Goal: Check status: Check status

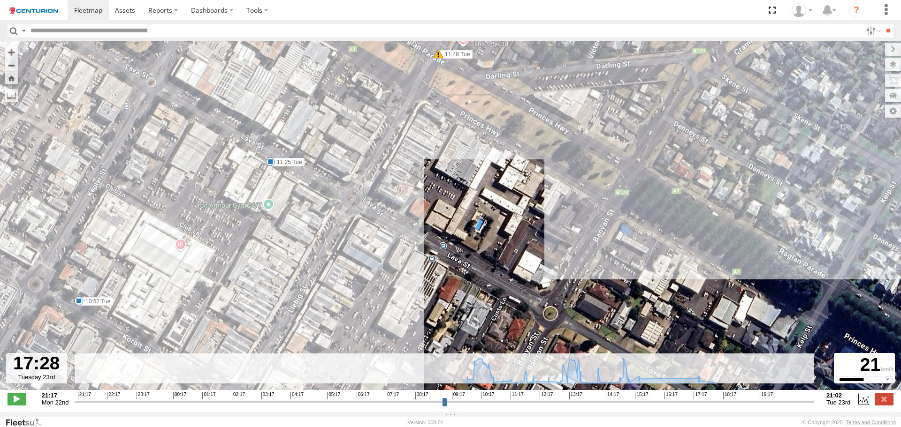
select select "**********"
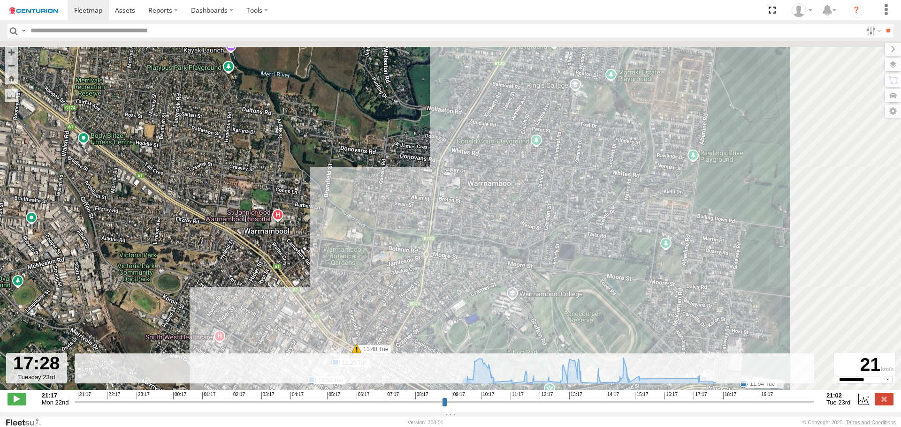
drag, startPoint x: 637, startPoint y: 269, endPoint x: 553, endPoint y: 323, distance: 99.6
click at [558, 323] on div "MV283 11:48 Tue 13:41 Tue 14:21 Tue 14:44 Tue 10:52 Tue 11:25 Tue 11:54 Tue 12:…" at bounding box center [450, 220] width 901 height 359
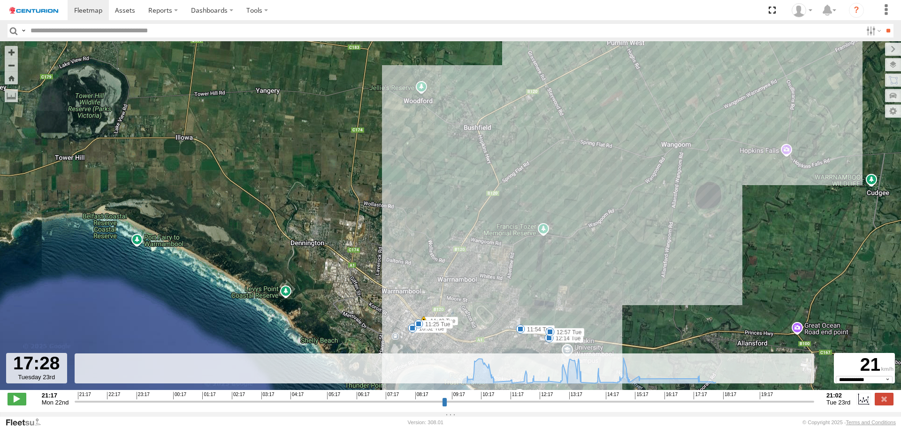
drag, startPoint x: 612, startPoint y: 149, endPoint x: 467, endPoint y: 318, distance: 222.2
click at [471, 318] on div "MV283 11:48 Tue 13:41 Tue 14:21 Tue 14:44 Tue 10:52 Tue 11:25 Tue 11:54 Tue 12:…" at bounding box center [450, 220] width 901 height 359
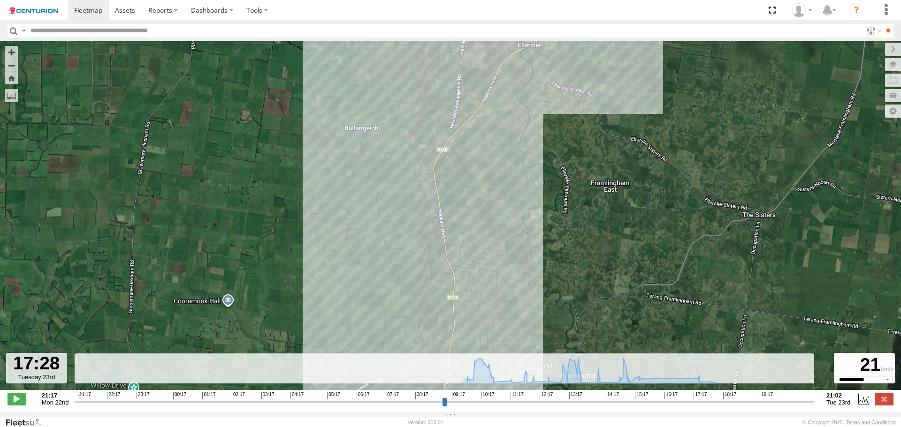
drag, startPoint x: 563, startPoint y: 160, endPoint x: 501, endPoint y: 359, distance: 208.5
click at [501, 359] on div "← Move left → Move right ↑ Move up ↓ Move down + Zoom in - Zoom out Home Jump l…" at bounding box center [450, 226] width 901 height 371
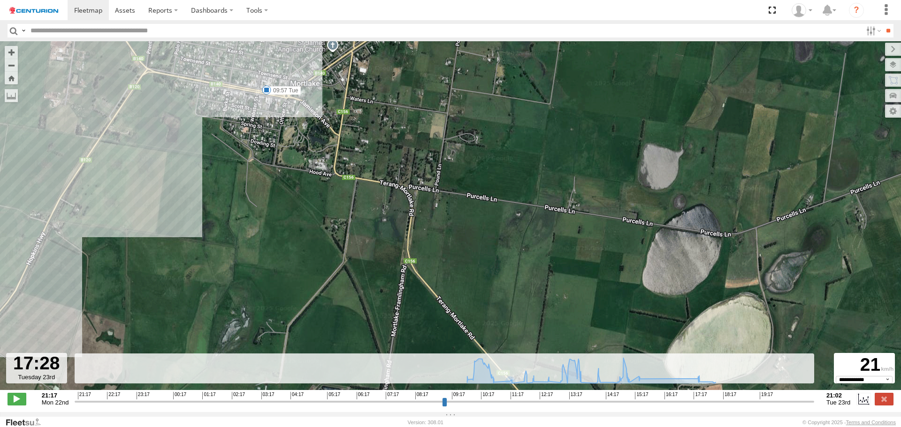
drag, startPoint x: 474, startPoint y: 256, endPoint x: 572, endPoint y: 268, distance: 98.7
click at [569, 268] on div "MV283 11:48 Tue 13:41 Tue 14:21 Tue 14:44 Tue 10:52 Tue 11:25 Tue 11:54 Tue 12:…" at bounding box center [450, 220] width 901 height 359
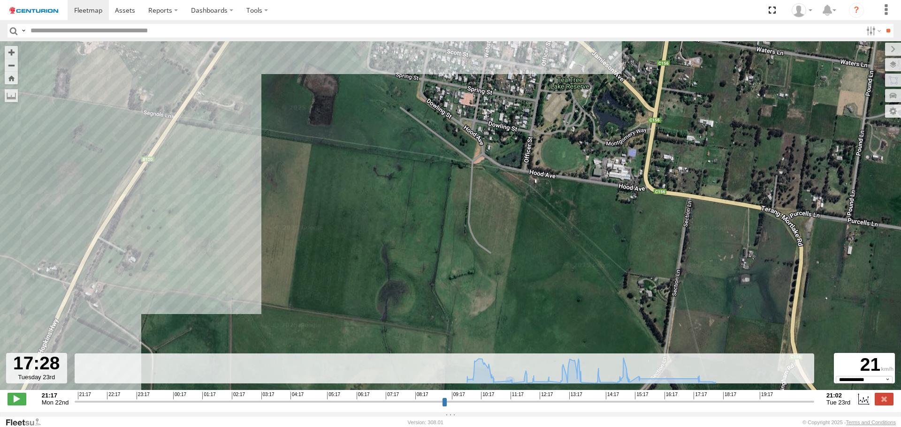
drag, startPoint x: 544, startPoint y: 197, endPoint x: 539, endPoint y: 316, distance: 118.8
click at [539, 316] on div "MV283 11:48 Tue 13:41 Tue 14:21 Tue 14:44 Tue 10:52 Tue 11:25 Tue 11:54 Tue 12:…" at bounding box center [450, 220] width 901 height 359
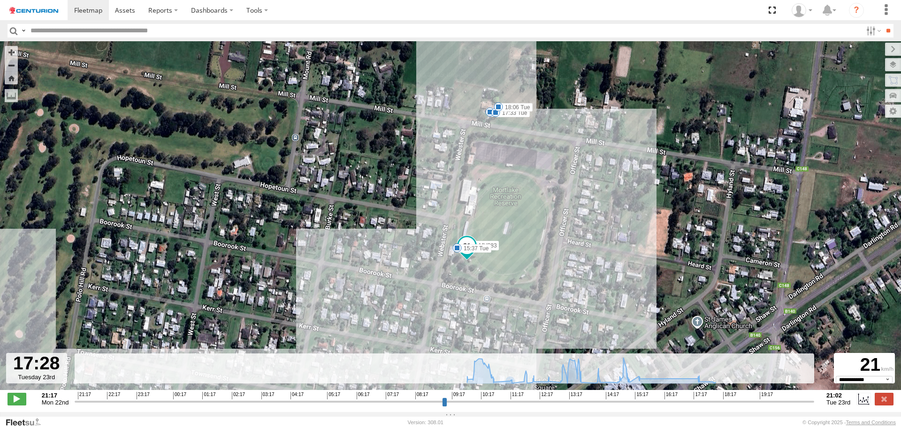
drag, startPoint x: 566, startPoint y: 184, endPoint x: 577, endPoint y: 302, distance: 118.2
click at [577, 299] on div "MV283 11:48 Tue 13:41 Tue 14:21 Tue 14:44 Tue 10:52 Tue 11:25 Tue 11:54 Tue 12:…" at bounding box center [450, 220] width 901 height 359
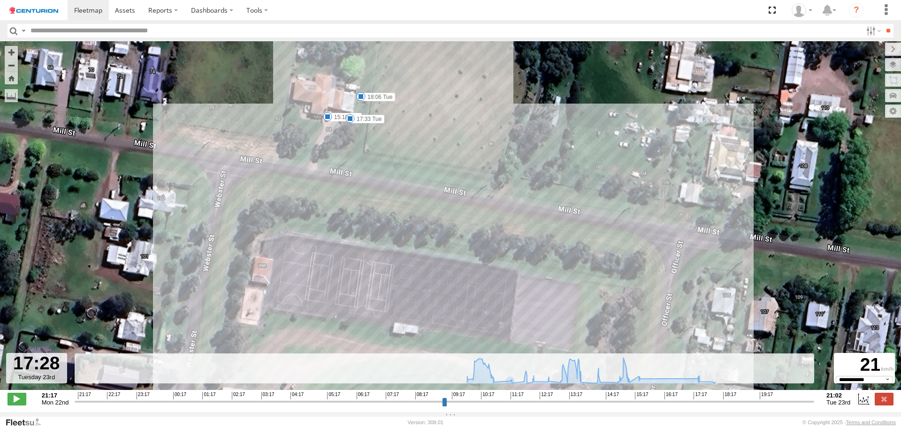
drag, startPoint x: 480, startPoint y: 262, endPoint x: 525, endPoint y: 275, distance: 46.5
click at [503, 271] on div "MV283 11:48 Tue 13:41 Tue 14:21 Tue 14:44 Tue 10:52 Tue 11:25 Tue 11:54 Tue 12:…" at bounding box center [450, 220] width 901 height 359
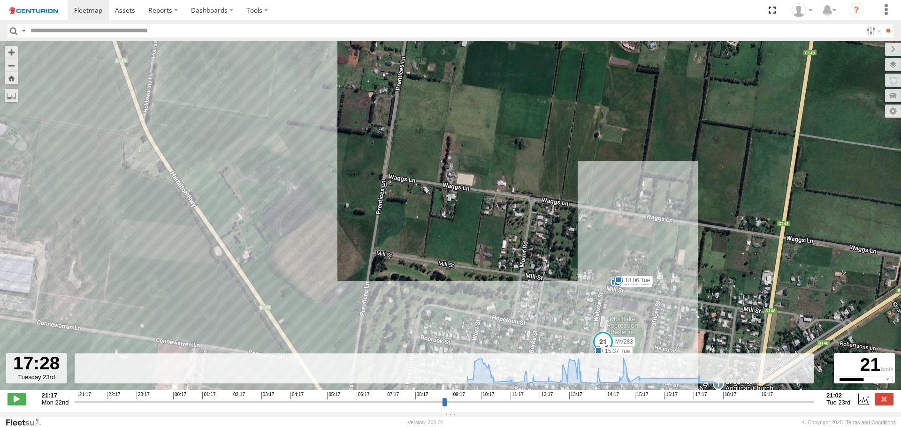
drag, startPoint x: 670, startPoint y: 291, endPoint x: 681, endPoint y: 256, distance: 36.2
click at [680, 259] on div "MV283 11:48 Tue 13:41 Tue 14:21 Tue 14:44 Tue 10:52 Tue 11:25 Tue 11:54 Tue 12:…" at bounding box center [450, 220] width 901 height 359
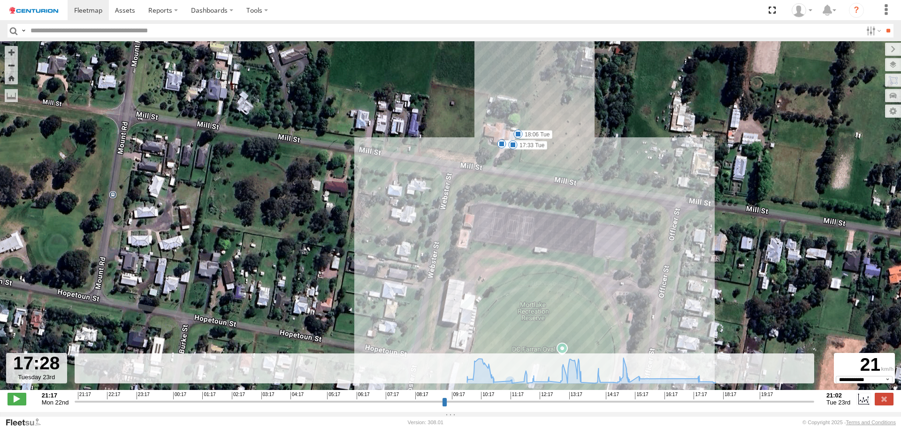
drag, startPoint x: 595, startPoint y: 218, endPoint x: 640, endPoint y: 247, distance: 53.0
click at [640, 247] on div "MV283 11:48 Tue 13:41 Tue 14:21 Tue 14:44 Tue 10:52 Tue 11:25 Tue 11:54 Tue 12:…" at bounding box center [450, 220] width 901 height 359
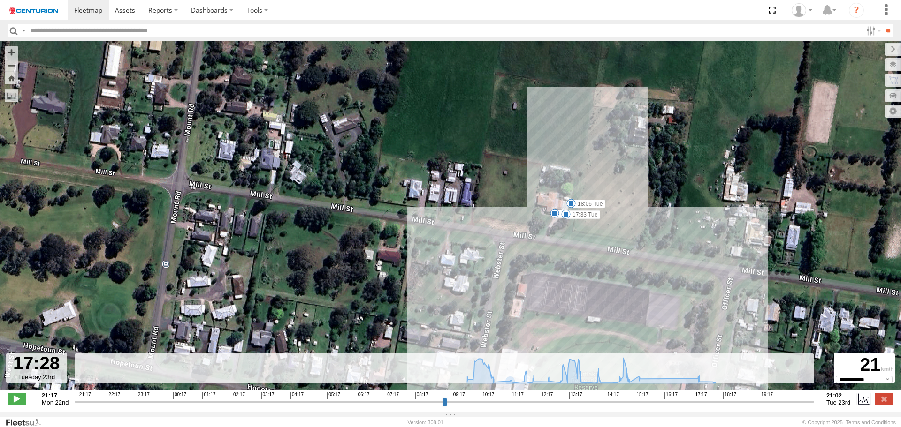
drag, startPoint x: 600, startPoint y: 219, endPoint x: 607, endPoint y: 273, distance: 54.9
click at [607, 273] on div "MV283 11:48 Tue 13:41 Tue 14:21 Tue 14:44 Tue 10:52 Tue 11:25 Tue 11:54 Tue 12:…" at bounding box center [450, 220] width 901 height 359
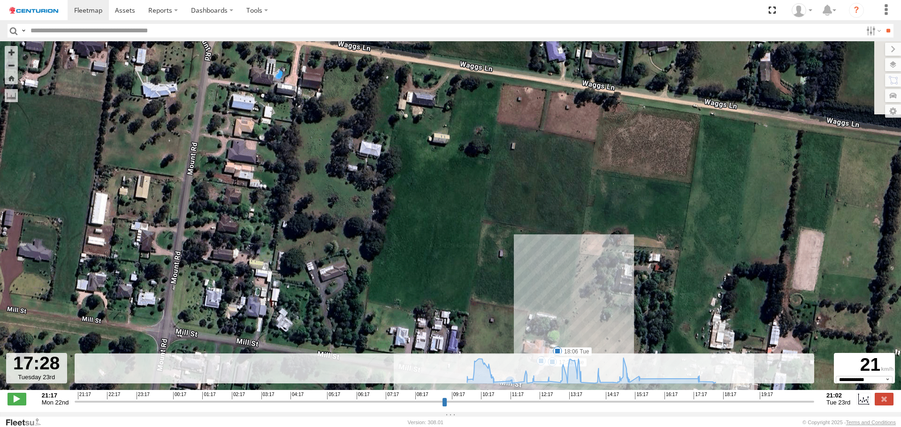
drag, startPoint x: 743, startPoint y: 229, endPoint x: 694, endPoint y: 311, distance: 94.7
click at [694, 311] on div "MV283 11:48 Tue 13:41 Tue 14:21 Tue 14:44 Tue 10:52 Tue 11:25 Tue 11:54 Tue 12:…" at bounding box center [450, 220] width 901 height 359
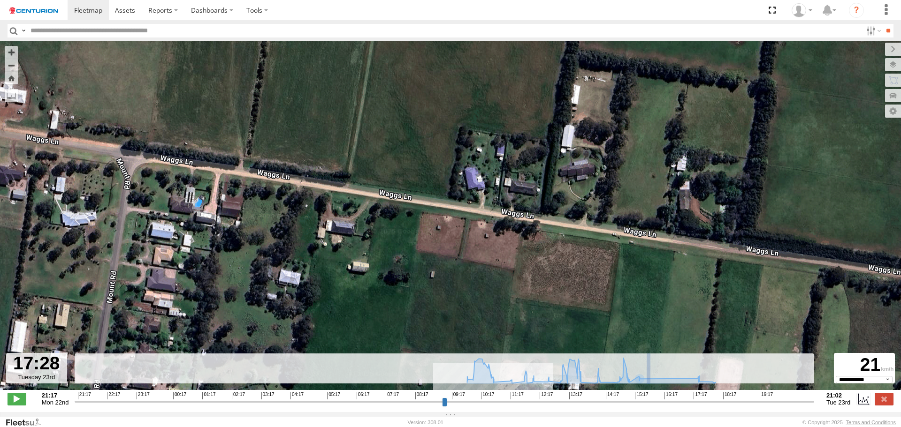
drag, startPoint x: 662, startPoint y: 331, endPoint x: 679, endPoint y: 268, distance: 65.4
click at [669, 301] on div "← Move left → Move right ↑ Move up ↓ Move down + Zoom in - Zoom out Home Jump l…" at bounding box center [450, 226] width 901 height 371
type input "**********"
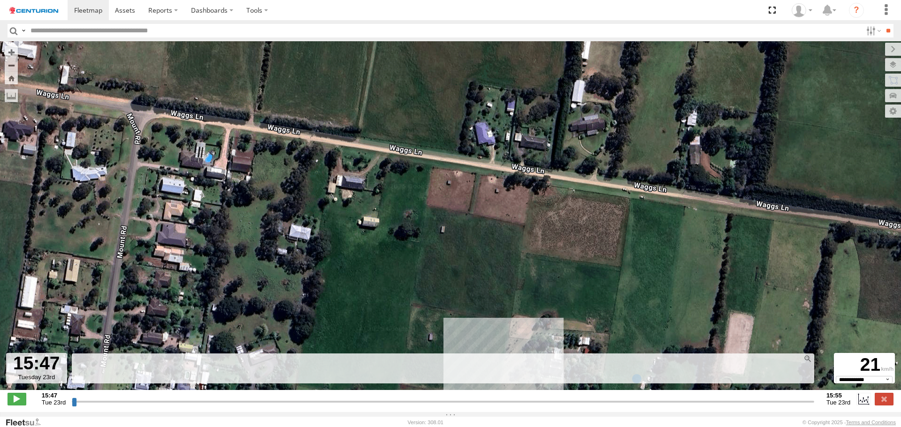
drag, startPoint x: 679, startPoint y: 285, endPoint x: 690, endPoint y: 230, distance: 55.5
click at [688, 240] on div "MV283 11:48 Tue 13:41 Tue 14:21 Tue 14:44 Tue 10:52 Tue 11:25 Tue 11:54 Tue 12:…" at bounding box center [450, 220] width 901 height 359
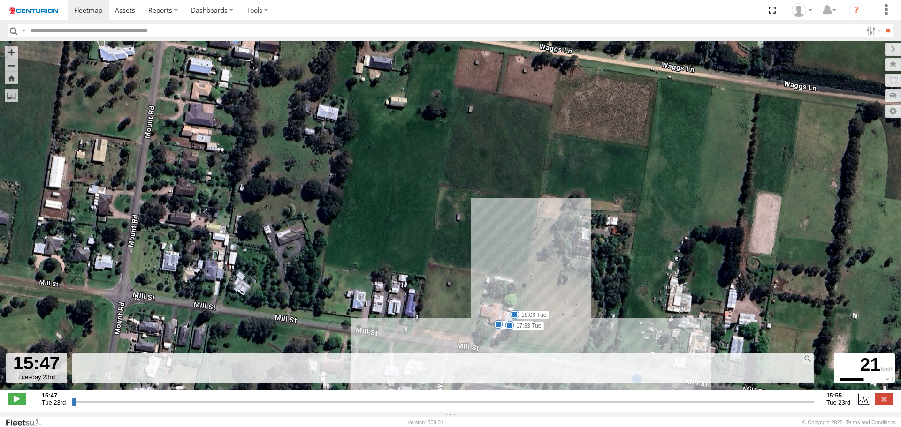
drag, startPoint x: 696, startPoint y: 227, endPoint x: 703, endPoint y: 200, distance: 27.6
click at [702, 203] on div "MV283 11:48 Tue 13:41 Tue 14:21 Tue 14:44 Tue 10:52 Tue 11:25 Tue 11:54 Tue 12:…" at bounding box center [450, 220] width 901 height 359
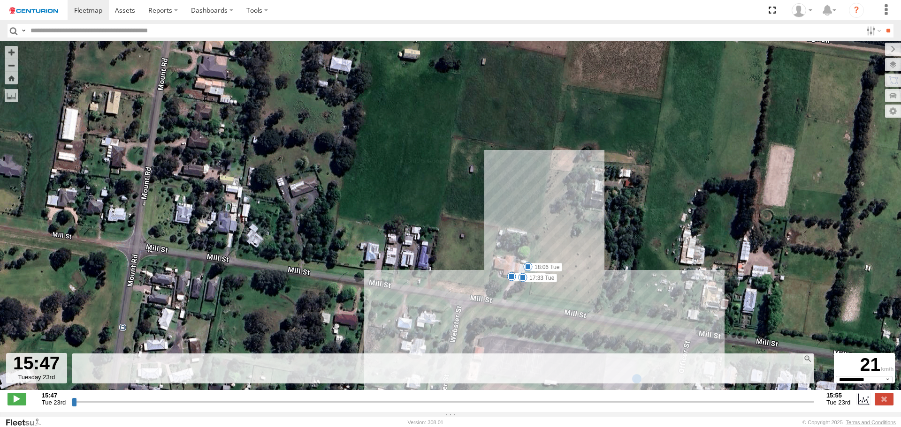
drag, startPoint x: 655, startPoint y: 251, endPoint x: 678, endPoint y: 205, distance: 51.8
click at [676, 212] on div "MV283 11:48 Tue 13:41 Tue 14:21 Tue 14:44 Tue 10:52 Tue 11:25 Tue 11:54 Tue 12:…" at bounding box center [450, 220] width 901 height 359
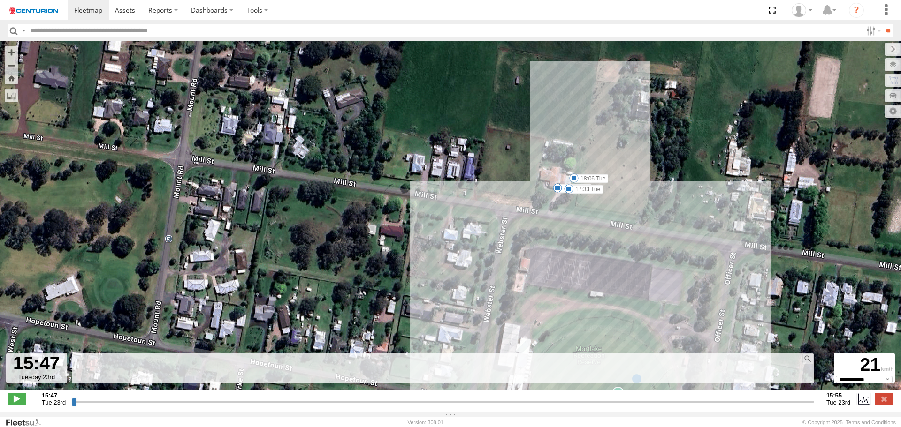
drag, startPoint x: 669, startPoint y: 176, endPoint x: 652, endPoint y: 222, distance: 49.1
click at [652, 222] on div "MV283 11:48 Tue 13:41 Tue 14:21 Tue 14:44 Tue 10:52 Tue 11:25 Tue 11:54 Tue 12:…" at bounding box center [450, 220] width 901 height 359
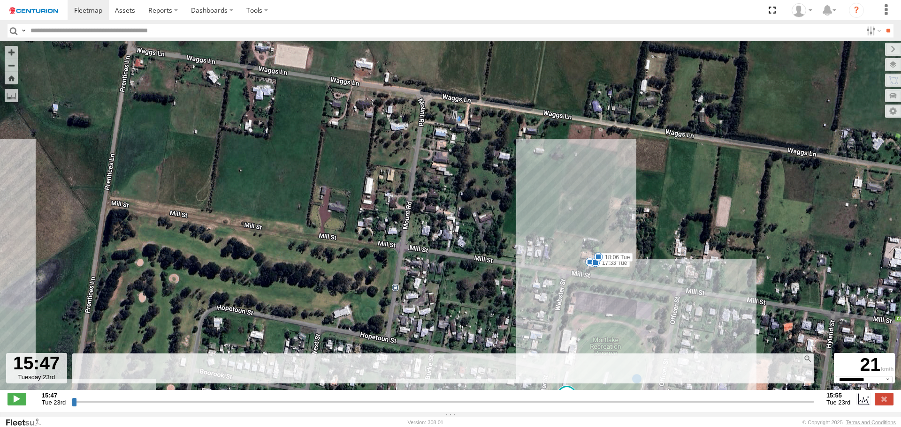
drag, startPoint x: 690, startPoint y: 220, endPoint x: 683, endPoint y: 315, distance: 95.0
click at [683, 314] on div "MV283 11:48 Tue 13:41 Tue 14:21 Tue 14:44 Tue 10:52 Tue 11:25 Tue 11:54 Tue 12:…" at bounding box center [450, 220] width 901 height 359
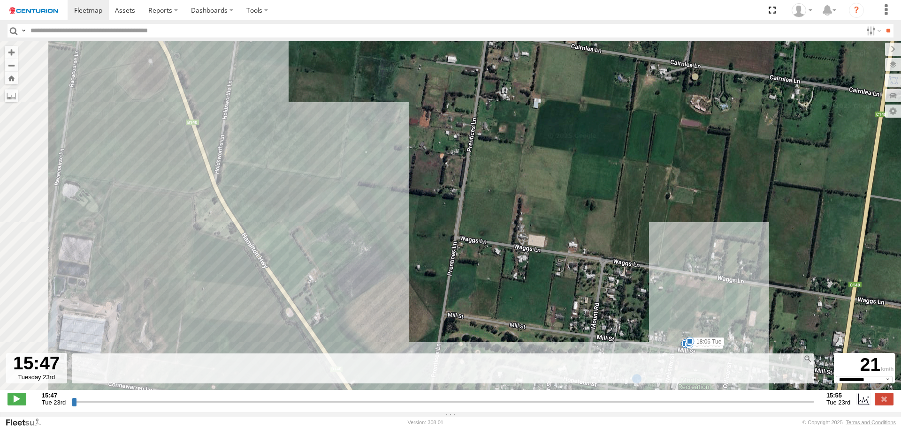
drag, startPoint x: 577, startPoint y: 216, endPoint x: 648, endPoint y: 178, distance: 80.2
click at [628, 182] on div "MV283 11:48 Tue 13:41 Tue 14:21 Tue 14:44 Tue 10:52 Tue 11:25 Tue 11:54 Tue 12:…" at bounding box center [450, 220] width 901 height 359
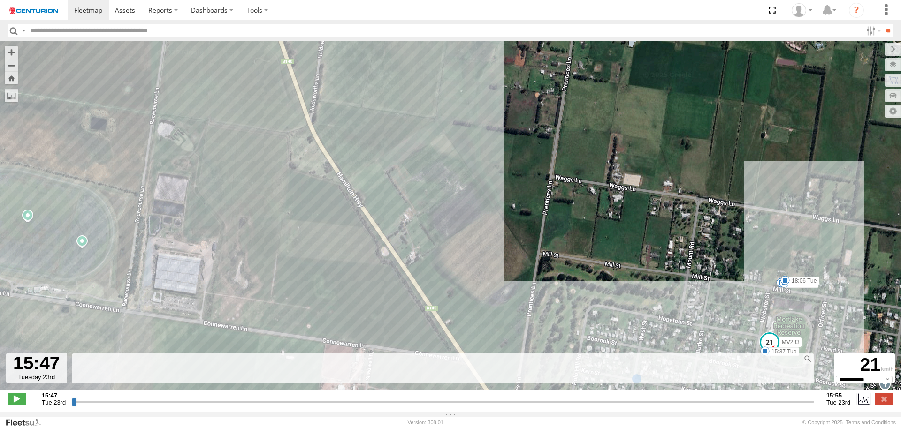
drag, startPoint x: 564, startPoint y: 247, endPoint x: 597, endPoint y: 209, distance: 49.9
click at [585, 221] on div "MV283 11:48 Tue 13:41 Tue 14:21 Tue 14:44 Tue 10:52 Tue 11:25 Tue 11:54 Tue 12:…" at bounding box center [450, 220] width 901 height 359
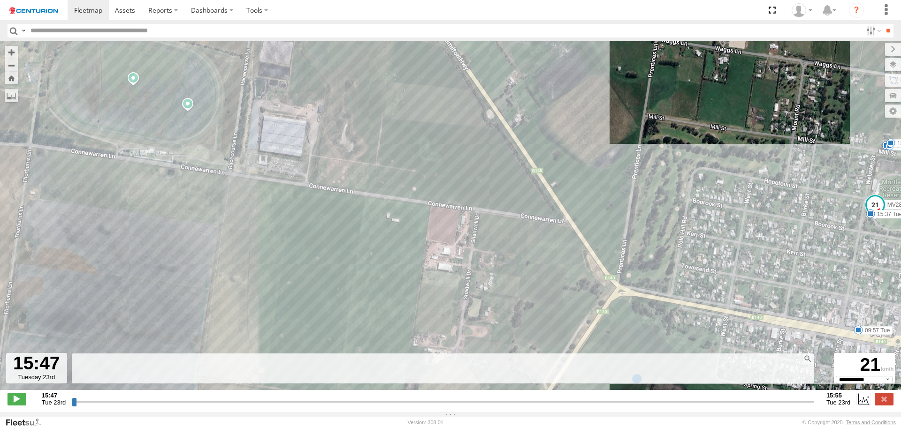
drag, startPoint x: 532, startPoint y: 138, endPoint x: 519, endPoint y: 118, distance: 23.7
click at [519, 118] on div "MV283 11:48 Tue 13:41 Tue 14:21 Tue 14:44 Tue 10:52 Tue 11:25 Tue 11:54 Tue 12:…" at bounding box center [450, 220] width 901 height 359
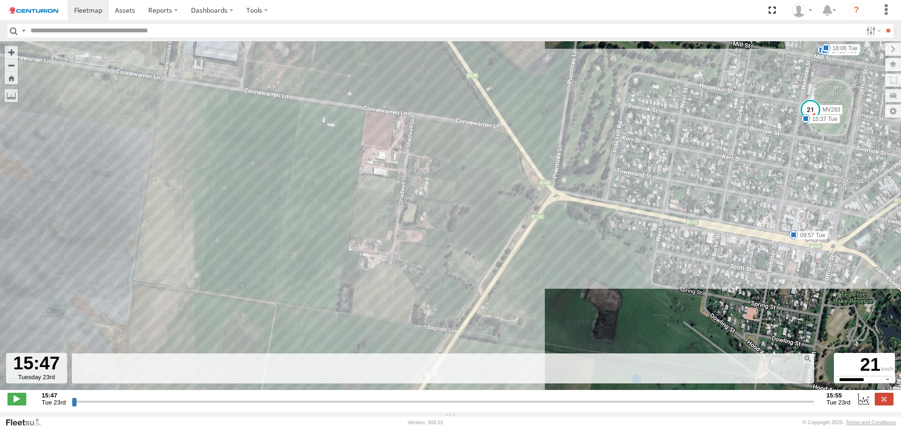
drag, startPoint x: 636, startPoint y: 216, endPoint x: 545, endPoint y: 103, distance: 145.4
click at [549, 110] on div "MV283 11:48 Tue 13:41 Tue 14:21 Tue 14:44 Tue 10:52 Tue 11:25 Tue 11:54 Tue 12:…" at bounding box center [450, 220] width 901 height 359
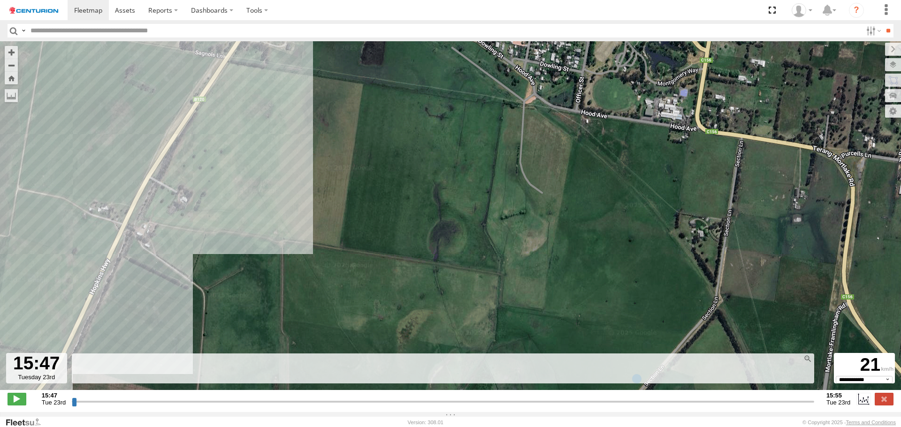
drag, startPoint x: 596, startPoint y: 205, endPoint x: 562, endPoint y: 250, distance: 55.9
click at [570, 240] on div "MV283 11:48 Tue 13:41 Tue 14:21 Tue 14:44 Tue 10:52 Tue 11:25 Tue 11:54 Tue 12:…" at bounding box center [450, 220] width 901 height 359
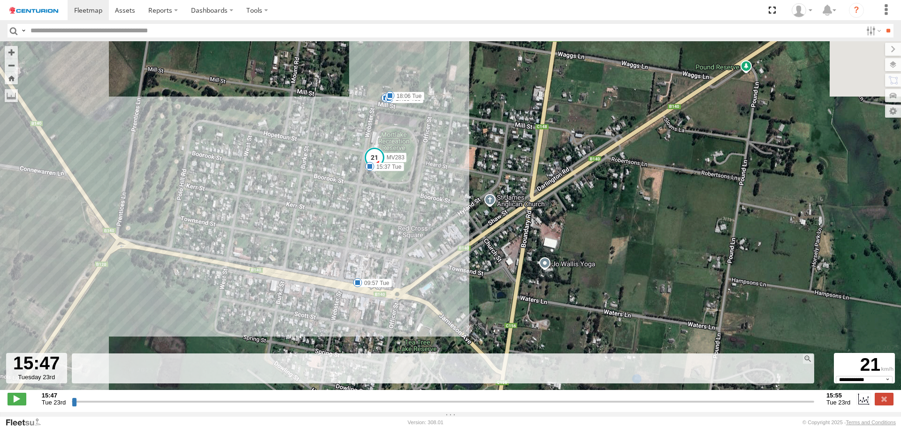
drag, startPoint x: 621, startPoint y: 232, endPoint x: 614, endPoint y: 251, distance: 19.4
click at [615, 249] on div "MV283 11:48 Tue 13:41 Tue 14:21 Tue 14:44 Tue 10:52 Tue 11:25 Tue 11:54 Tue 12:…" at bounding box center [450, 220] width 901 height 359
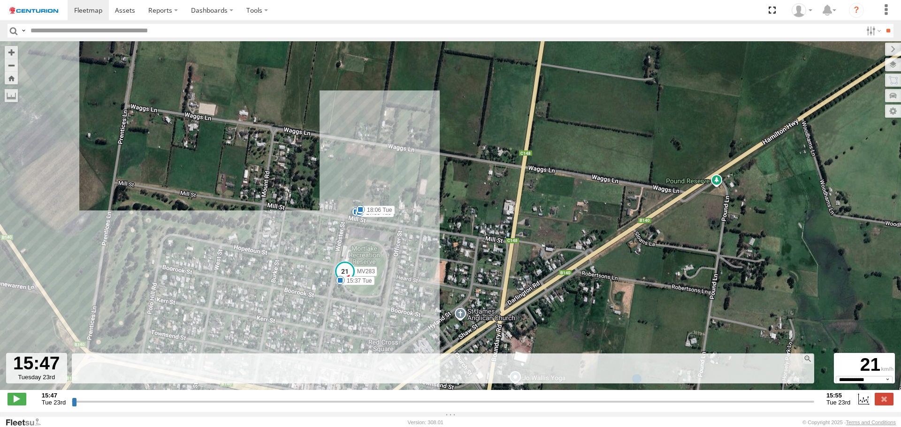
drag, startPoint x: 560, startPoint y: 182, endPoint x: 563, endPoint y: 268, distance: 85.9
click at [563, 267] on div "MV283 11:48 Tue 13:41 Tue 14:21 Tue 14:44 Tue 10:52 Tue 11:25 Tue 11:54 Tue 12:…" at bounding box center [450, 220] width 901 height 359
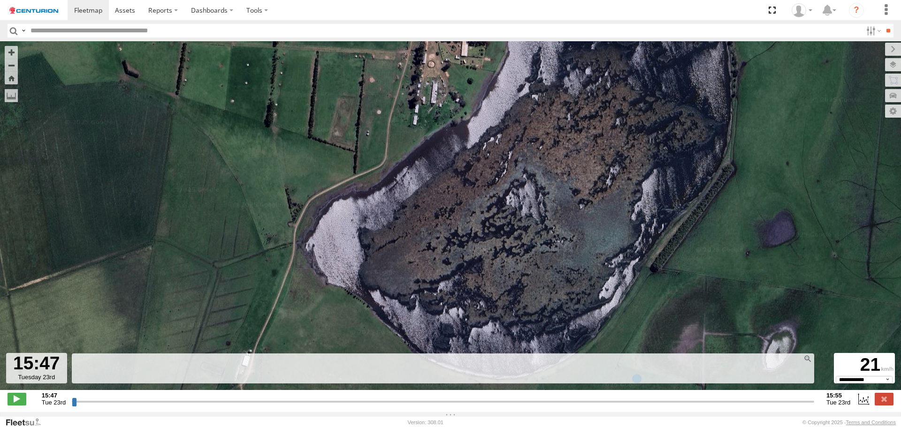
drag, startPoint x: 597, startPoint y: 205, endPoint x: 620, endPoint y: 272, distance: 70.0
click at [620, 272] on div "MV283 11:48 Tue 13:41 Tue 14:21 Tue 14:44 Tue 10:52 Tue 11:25 Tue 11:54 Tue 12:…" at bounding box center [450, 220] width 901 height 359
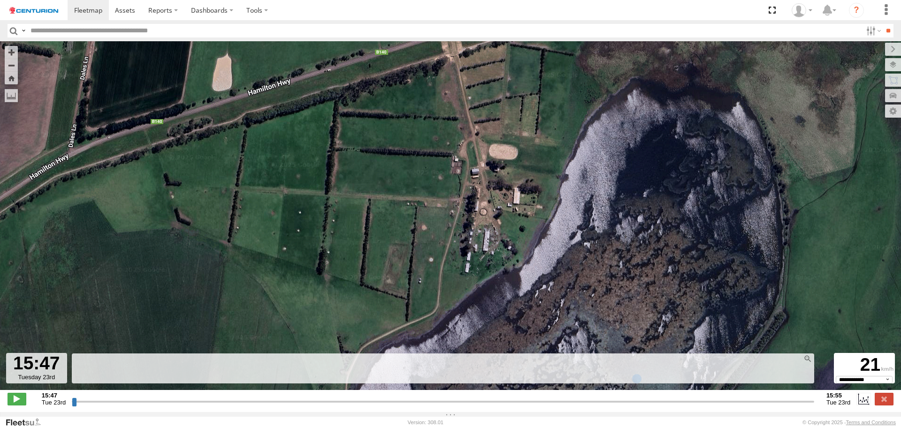
drag, startPoint x: 499, startPoint y: 240, endPoint x: 534, endPoint y: 141, distance: 105.6
click at [532, 147] on div "MV283 11:48 Tue 13:41 Tue 14:21 Tue 14:44 Tue 10:52 Tue 11:25 Tue 11:54 Tue 12:…" at bounding box center [450, 220] width 901 height 359
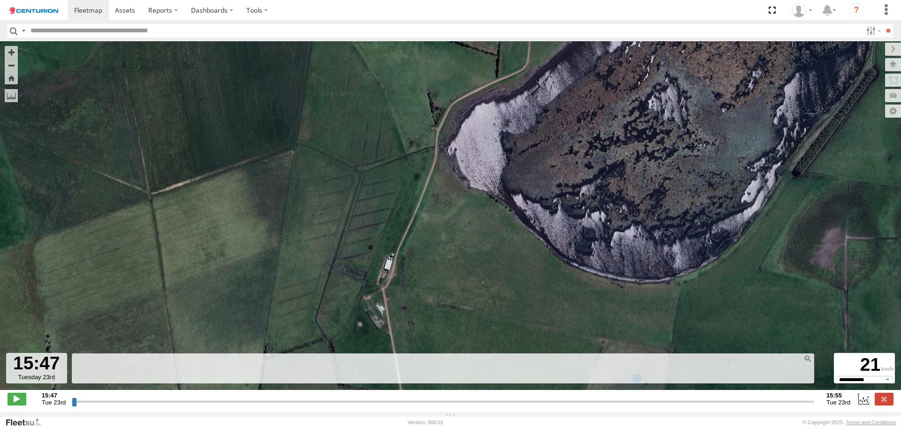
drag, startPoint x: 475, startPoint y: 203, endPoint x: 550, endPoint y: 166, distance: 83.9
click at [539, 171] on div "MV283 11:48 Tue 13:41 Tue 14:21 Tue 14:44 Tue 10:52 Tue 11:25 Tue 11:54 Tue 12:…" at bounding box center [450, 220] width 901 height 359
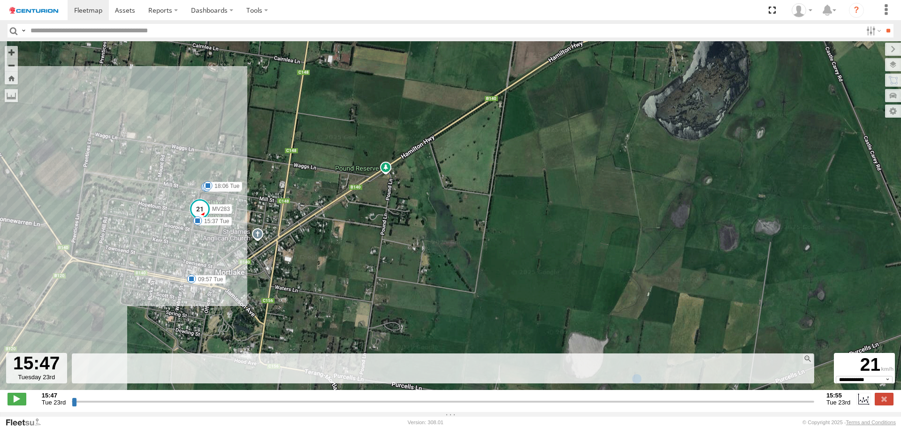
drag, startPoint x: 548, startPoint y: 205, endPoint x: 668, endPoint y: 190, distance: 120.6
click at [608, 198] on div "MV283 11:48 Tue 13:41 Tue 14:21 Tue 14:44 Tue 10:52 Tue 11:25 Tue 11:54 Tue 12:…" at bounding box center [450, 220] width 901 height 359
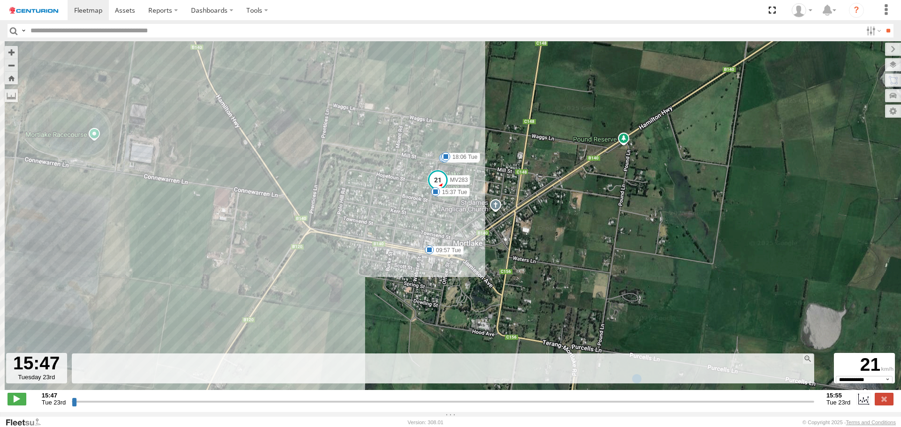
drag, startPoint x: 573, startPoint y: 199, endPoint x: 682, endPoint y: 199, distance: 109.3
click at [678, 199] on div "MV283 11:48 Tue 13:41 Tue 14:21 Tue 14:44 Tue 10:52 Tue 11:25 Tue 11:54 Tue 12:…" at bounding box center [450, 220] width 901 height 359
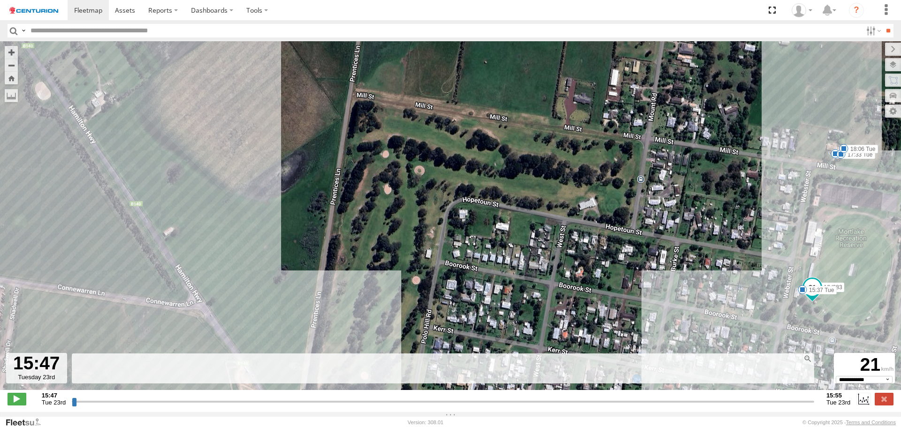
drag, startPoint x: 754, startPoint y: 192, endPoint x: 612, endPoint y: 153, distance: 148.0
click at [615, 154] on div "MV283 11:48 Tue 13:41 Tue 14:21 Tue 14:44 Tue 10:52 Tue 11:25 Tue 11:54 Tue 12:…" at bounding box center [450, 220] width 901 height 359
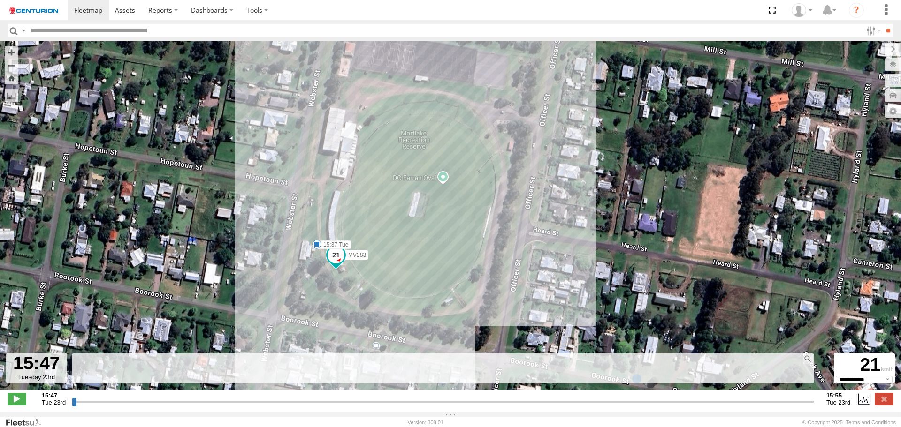
drag, startPoint x: 574, startPoint y: 147, endPoint x: 588, endPoint y: 228, distance: 81.9
click at [588, 228] on div "MV283 11:48 Tue 13:41 Tue 14:21 Tue 14:44 Tue 10:52 Tue 11:25 Tue 11:54 Tue 12:…" at bounding box center [450, 220] width 901 height 359
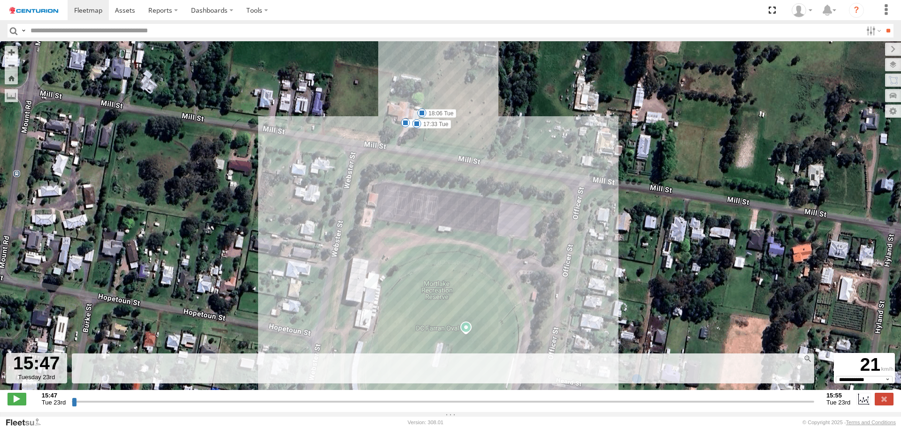
drag, startPoint x: 621, startPoint y: 143, endPoint x: 603, endPoint y: 220, distance: 79.0
click at [603, 220] on div "MV283 11:48 Tue 13:41 Tue 14:21 Tue 14:44 Tue 10:52 Tue 11:25 Tue 11:54 Tue 12:…" at bounding box center [450, 220] width 901 height 359
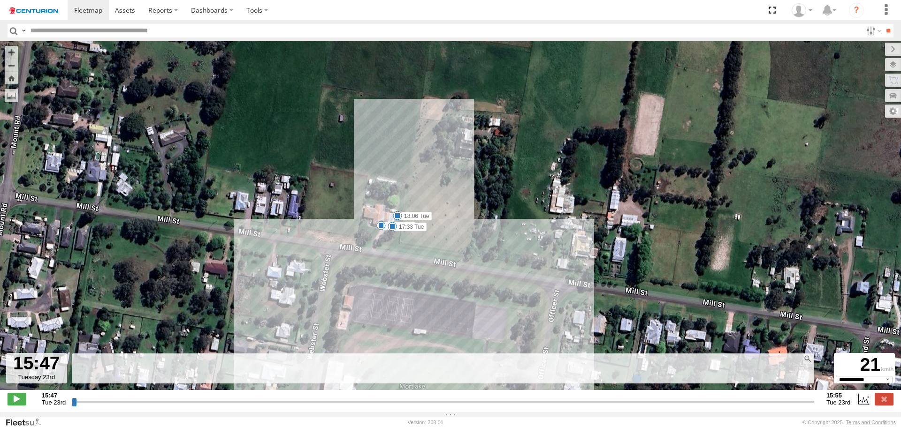
drag, startPoint x: 539, startPoint y: 241, endPoint x: 574, endPoint y: 155, distance: 92.2
click at [573, 159] on div "MV283 11:48 Tue 13:41 Tue 14:21 Tue 14:44 Tue 10:52 Tue 11:25 Tue 11:54 Tue 12:…" at bounding box center [450, 220] width 901 height 359
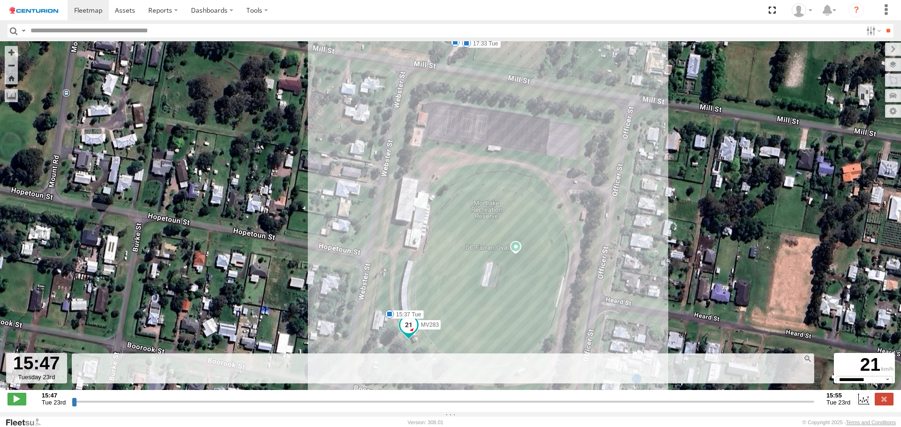
drag, startPoint x: 547, startPoint y: 277, endPoint x: 564, endPoint y: 222, distance: 57.3
click at [563, 224] on div "MV283 11:48 Tue 13:41 Tue 14:21 Tue 14:44 Tue 10:52 Tue 11:25 Tue 11:54 Tue 12:…" at bounding box center [450, 220] width 901 height 359
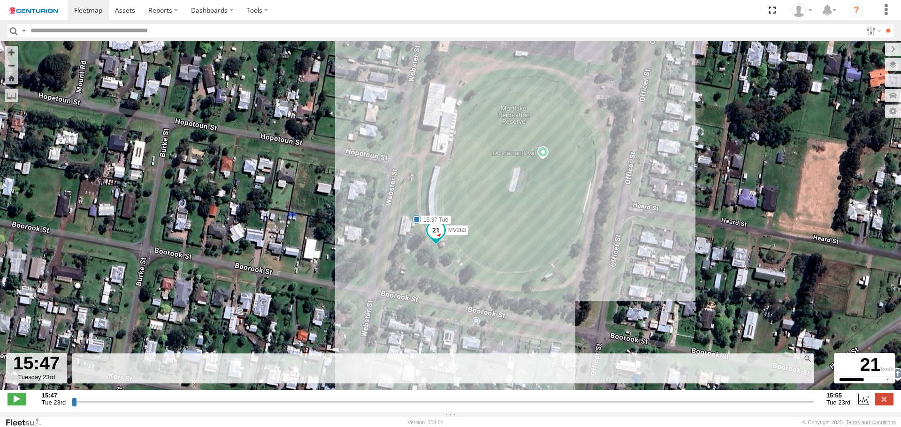
drag, startPoint x: 605, startPoint y: 197, endPoint x: 575, endPoint y: 239, distance: 52.5
click at [575, 239] on div "MV283 11:48 Tue 13:41 Tue 14:21 Tue 14:44 Tue 10:52 Tue 11:25 Tue 11:54 Tue 12:…" at bounding box center [450, 220] width 901 height 359
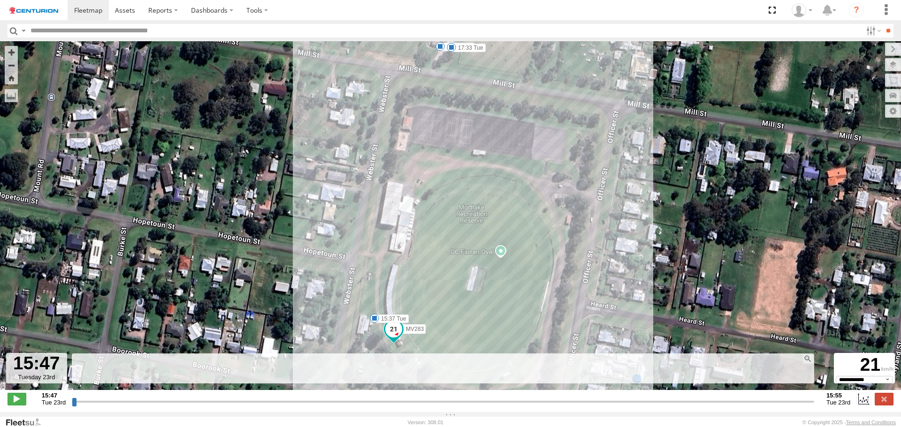
drag, startPoint x: 528, startPoint y: 208, endPoint x: 535, endPoint y: 243, distance: 35.4
click at [535, 243] on div "MV283 11:48 Tue 13:41 Tue 14:21 Tue 14:44 Tue 10:52 Tue 11:25 Tue 11:54 Tue 12:…" at bounding box center [450, 220] width 901 height 359
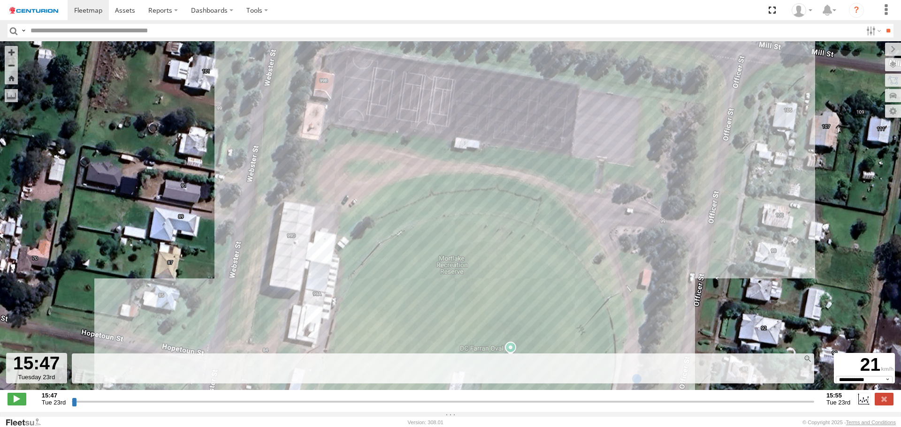
drag, startPoint x: 452, startPoint y: 204, endPoint x: 464, endPoint y: 268, distance: 66.0
click at [463, 265] on div "MV283 11:48 Tue 13:41 Tue 14:21 Tue 14:44 Tue 10:52 Tue 11:25 Tue 11:54 Tue 12:…" at bounding box center [450, 220] width 901 height 359
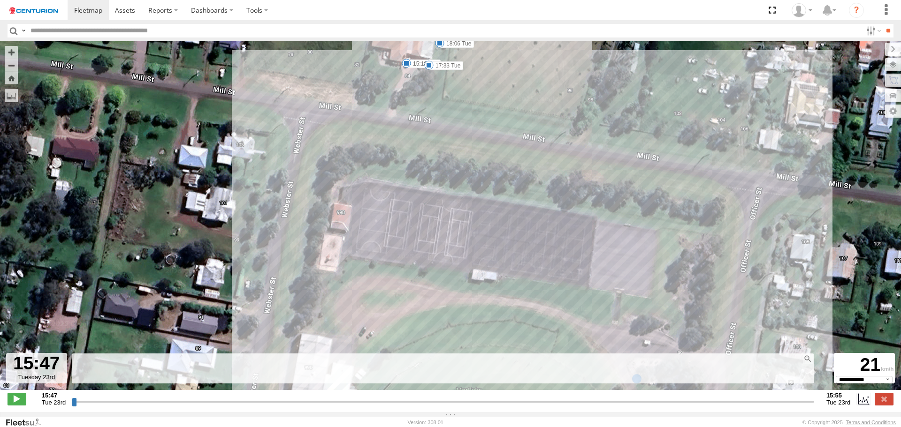
drag, startPoint x: 688, startPoint y: 266, endPoint x: 656, endPoint y: 205, distance: 68.6
click at [657, 210] on div "MV283 11:48 Tue 13:41 Tue 14:21 Tue 14:44 Tue 10:52 Tue 11:25 Tue 11:54 Tue 12:…" at bounding box center [450, 220] width 901 height 359
